Goal: Task Accomplishment & Management: Manage account settings

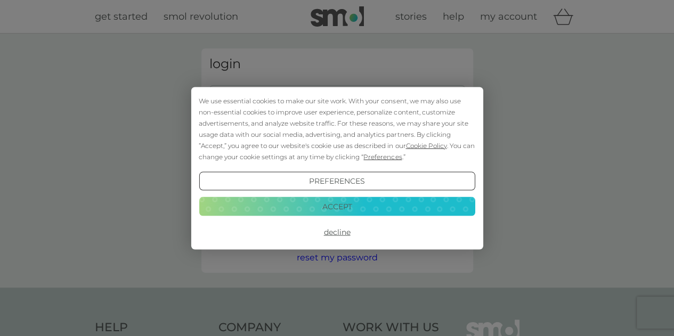
type input "tomnewton18@gmail.com"
click at [350, 232] on button "Decline" at bounding box center [337, 232] width 276 height 19
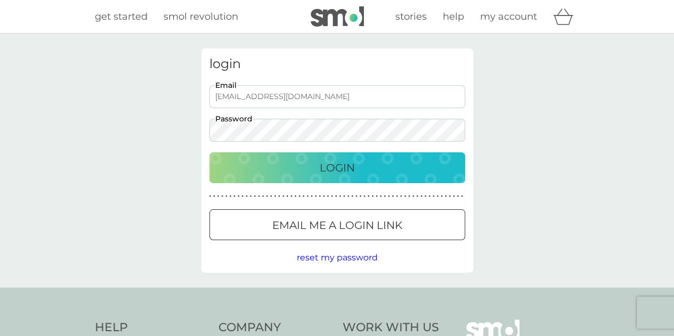
click at [340, 156] on button "Login" at bounding box center [337, 167] width 256 height 31
type input "[EMAIL_ADDRESS][DOMAIN_NAME]"
click at [326, 165] on p "Login" at bounding box center [337, 167] width 35 height 17
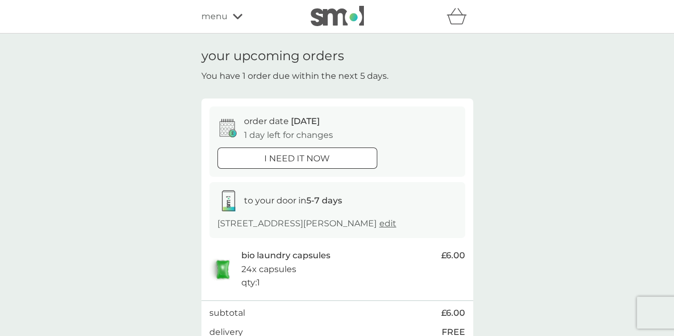
click at [228, 15] on div "menu" at bounding box center [246, 17] width 91 height 14
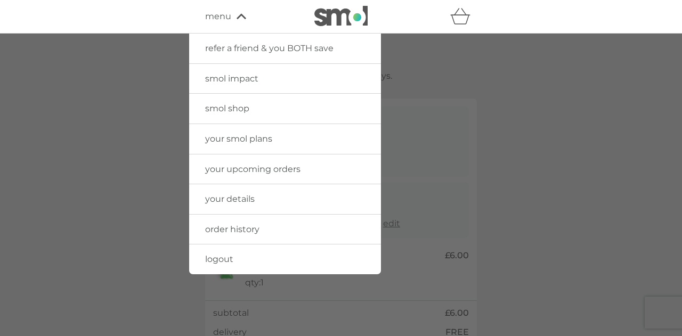
click at [243, 172] on span "your upcoming orders" at bounding box center [252, 169] width 95 height 10
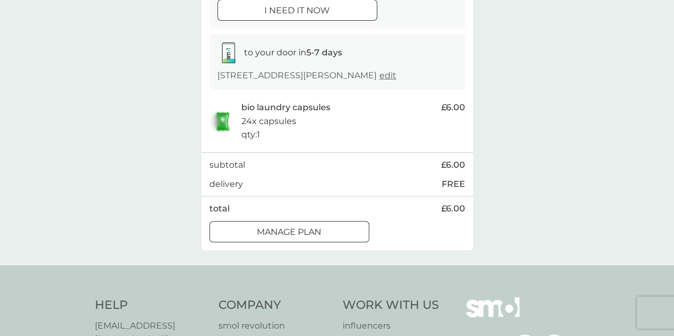
scroll to position [213, 0]
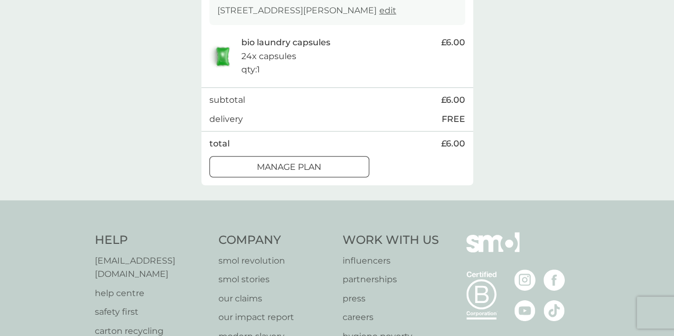
click at [302, 164] on div at bounding box center [289, 166] width 38 height 11
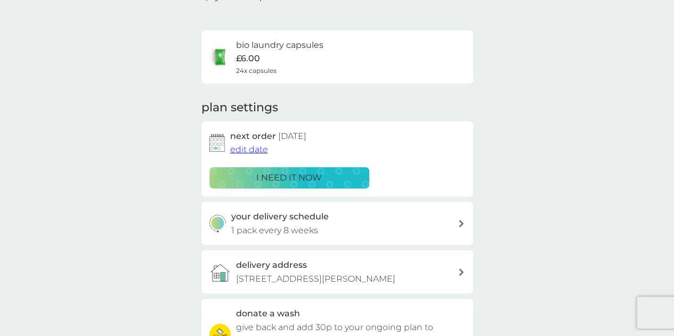
scroll to position [107, 0]
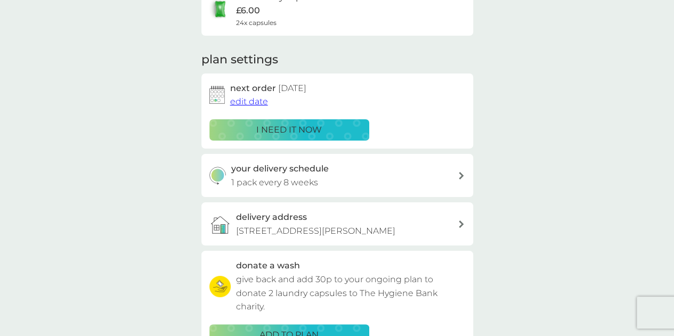
click at [244, 102] on span "edit date" at bounding box center [249, 101] width 38 height 10
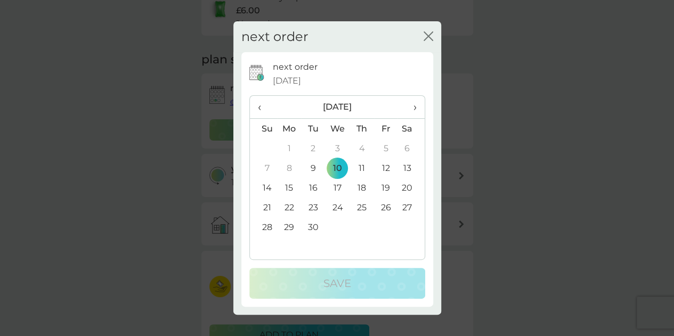
click at [338, 210] on td "24" at bounding box center [337, 208] width 25 height 20
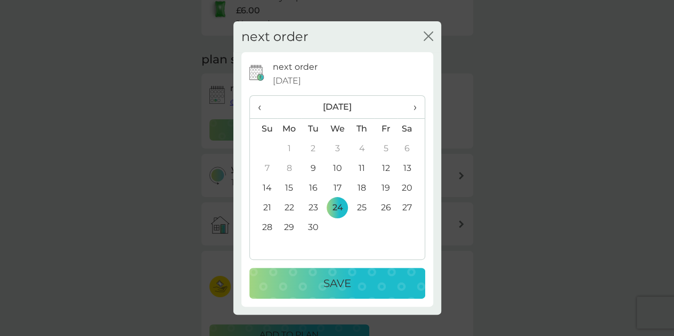
click at [321, 283] on div "Save" at bounding box center [337, 283] width 155 height 17
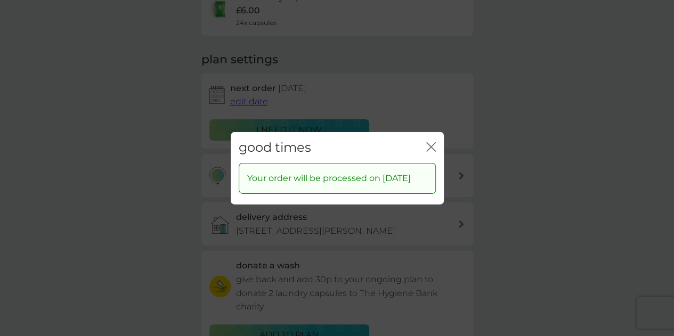
click at [429, 144] on icon "close" at bounding box center [431, 147] width 10 height 10
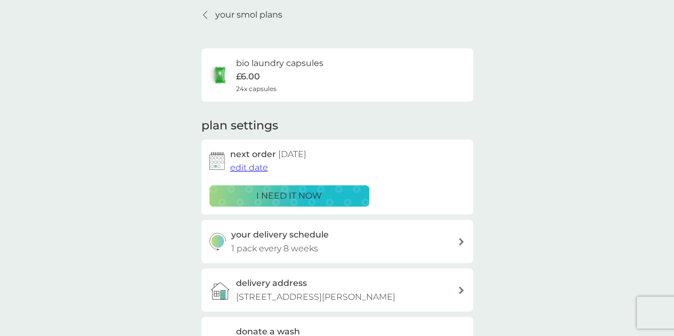
scroll to position [0, 0]
